Goal: Information Seeking & Learning: Learn about a topic

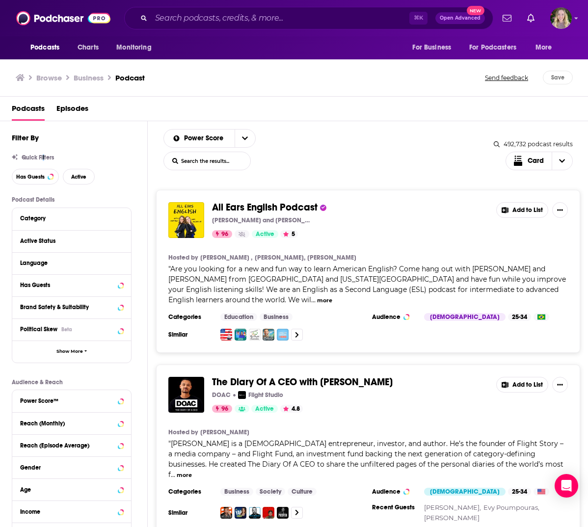
click at [43, 158] on span "Quick Filters" at bounding box center [38, 157] width 32 height 7
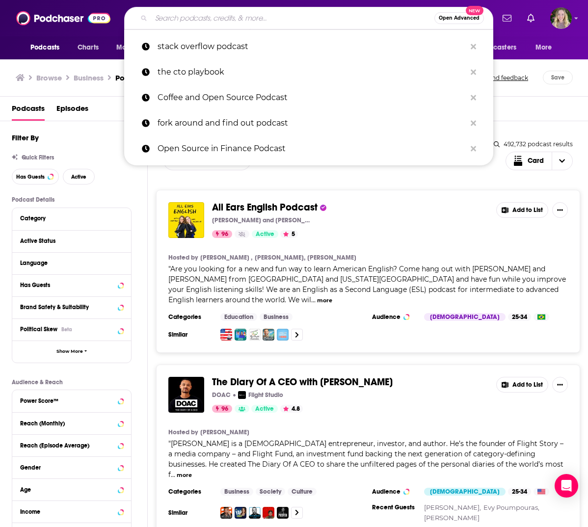
click at [206, 21] on input "Search podcasts, credits, & more..." at bounding box center [292, 18] width 283 height 16
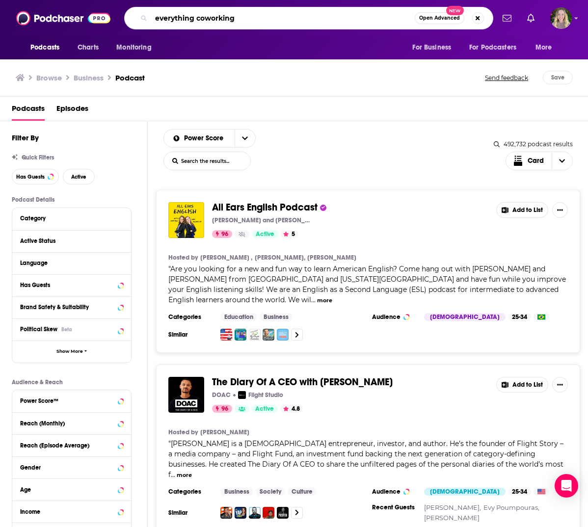
type input "everything coworking"
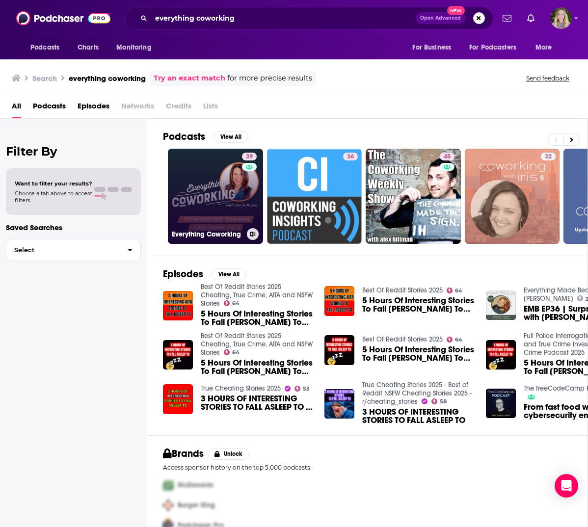
click at [231, 186] on link "39 Everything Coworking" at bounding box center [215, 196] width 95 height 95
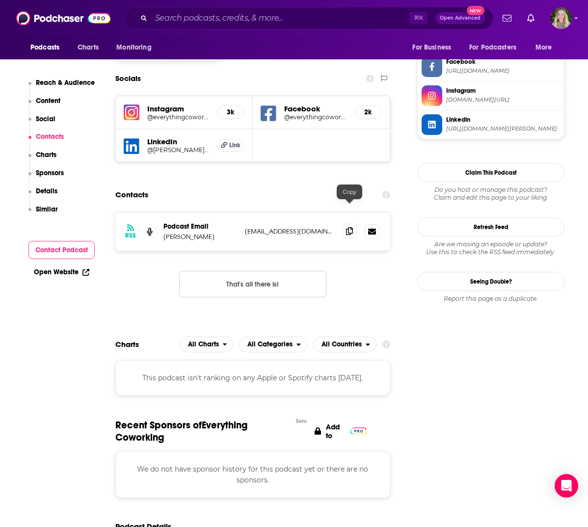
scroll to position [850, 0]
click at [352, 228] on icon at bounding box center [349, 232] width 7 height 8
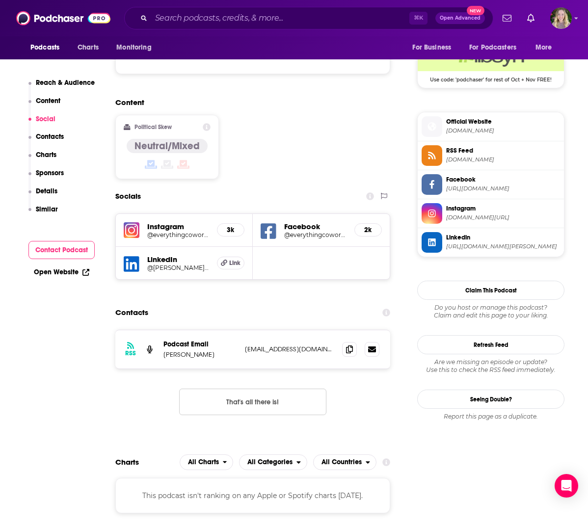
scroll to position [708, 0]
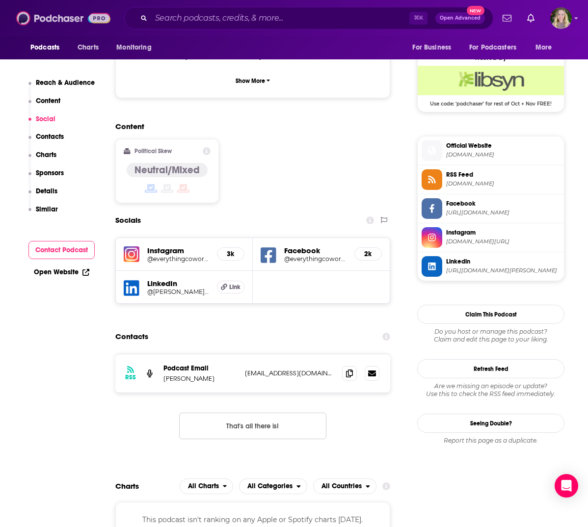
click at [52, 21] on img at bounding box center [63, 18] width 94 height 19
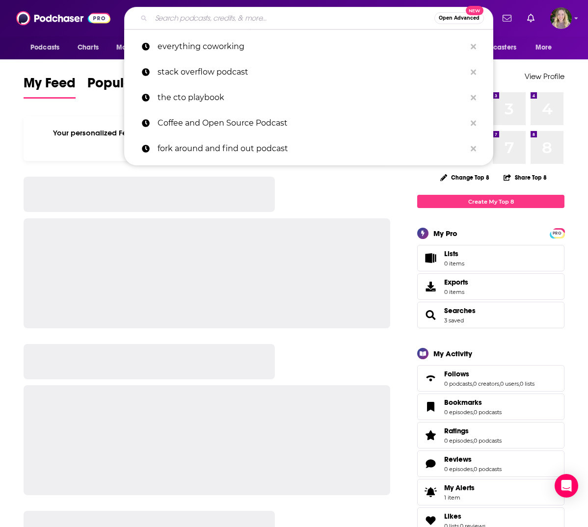
click at [189, 17] on input "Search podcasts, credits, & more..." at bounding box center [292, 18] width 283 height 16
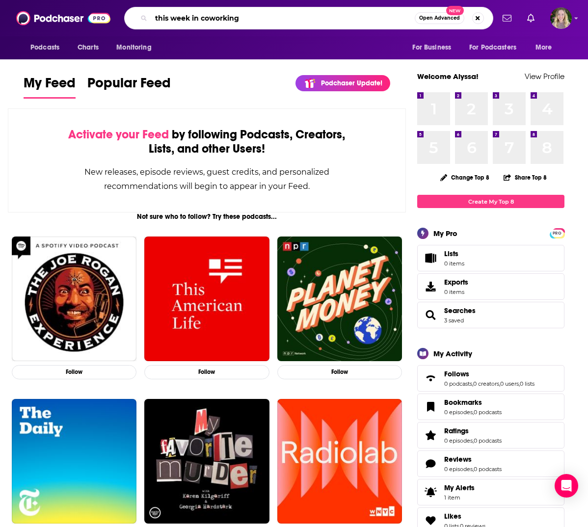
type input "this week in coworking"
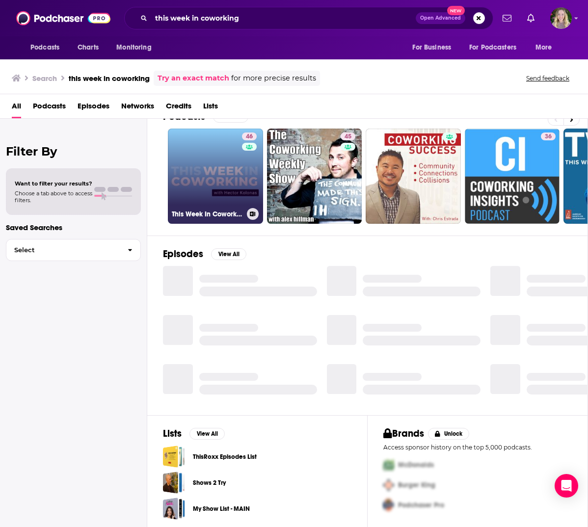
scroll to position [17, 0]
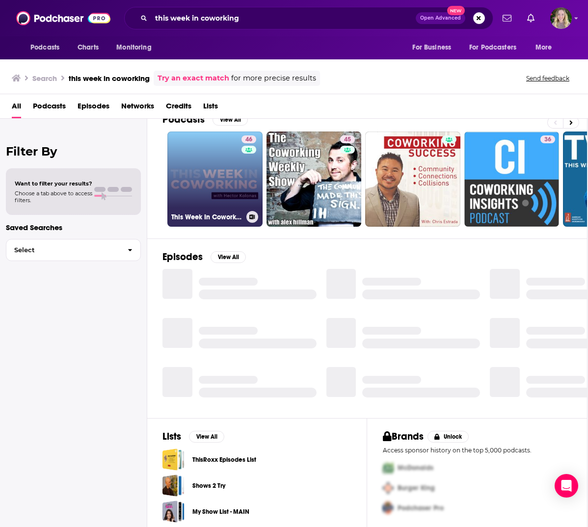
click at [227, 195] on link "46 This Week In Coworking" at bounding box center [214, 179] width 95 height 95
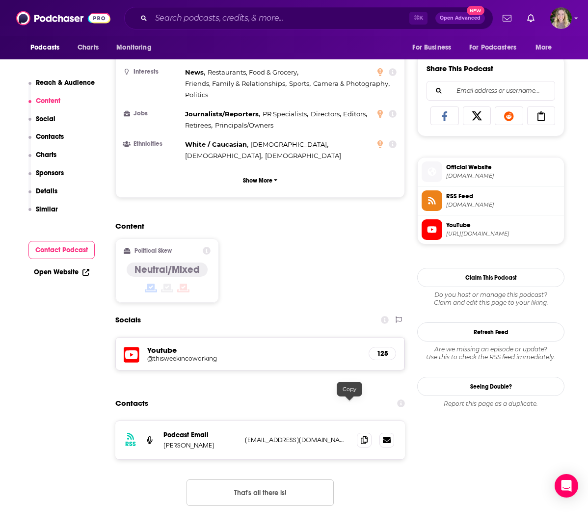
scroll to position [591, 0]
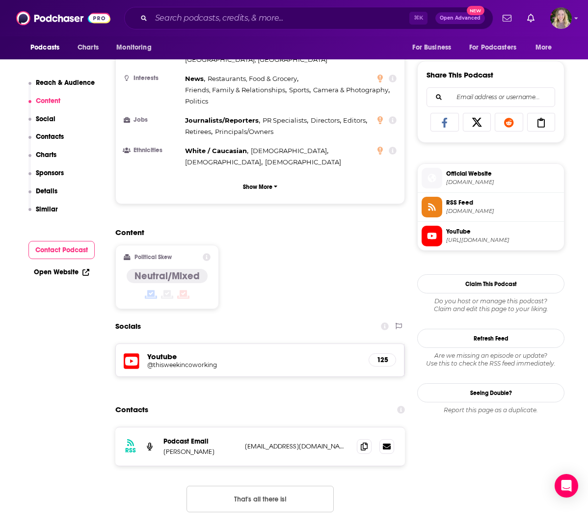
click at [348, 427] on div "RSS Podcast Email [PERSON_NAME] [EMAIL_ADDRESS][DOMAIN_NAME] [EMAIL_ADDRESS][DO…" at bounding box center [260, 446] width 290 height 38
click at [361, 442] on icon at bounding box center [364, 446] width 7 height 8
